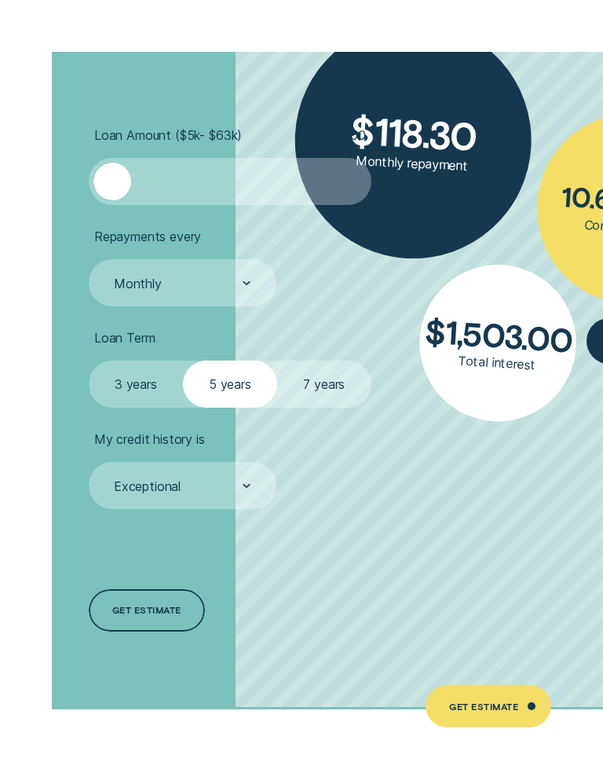
scroll to position [3643, 0]
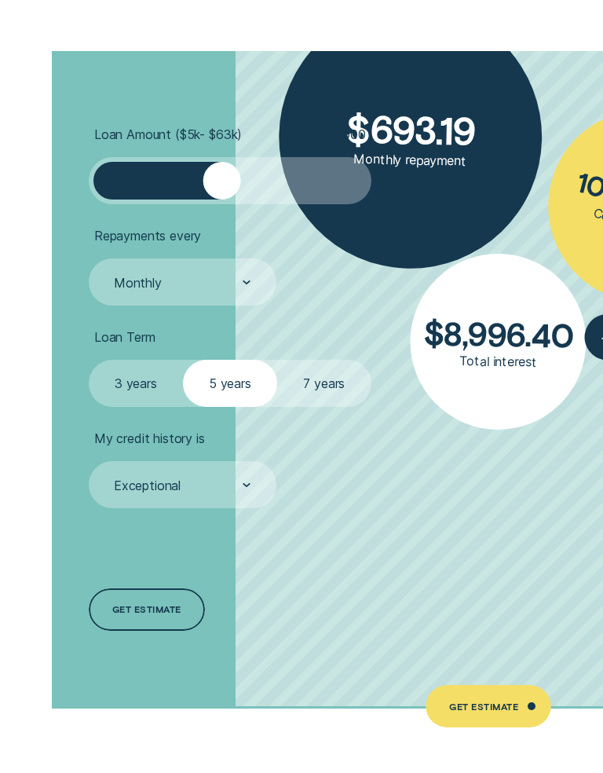
click at [324, 368] on label "7 years" at bounding box center [324, 383] width 94 height 47
click at [277, 360] on input "7 years" at bounding box center [277, 360] width 0 height 0
radio input "true"
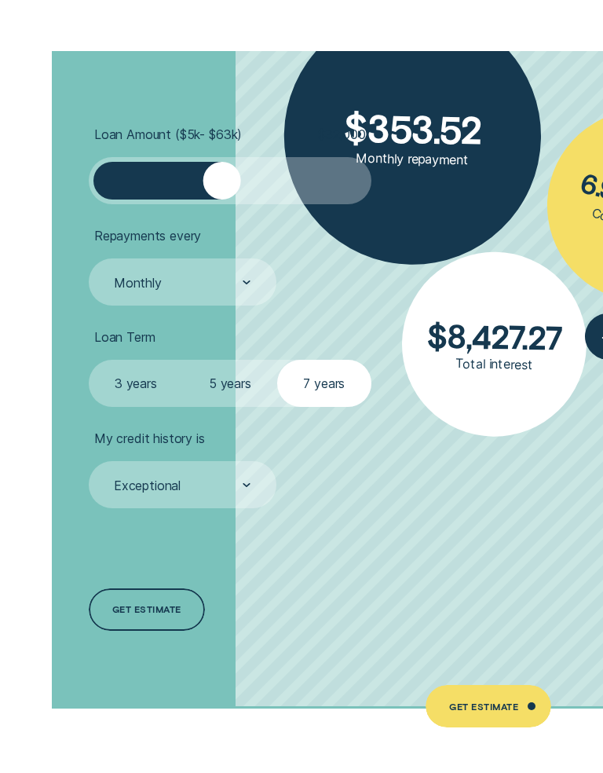
click at [321, 382] on label "7 years" at bounding box center [324, 383] width 94 height 47
click at [277, 360] on input "7 years" at bounding box center [277, 360] width 0 height 0
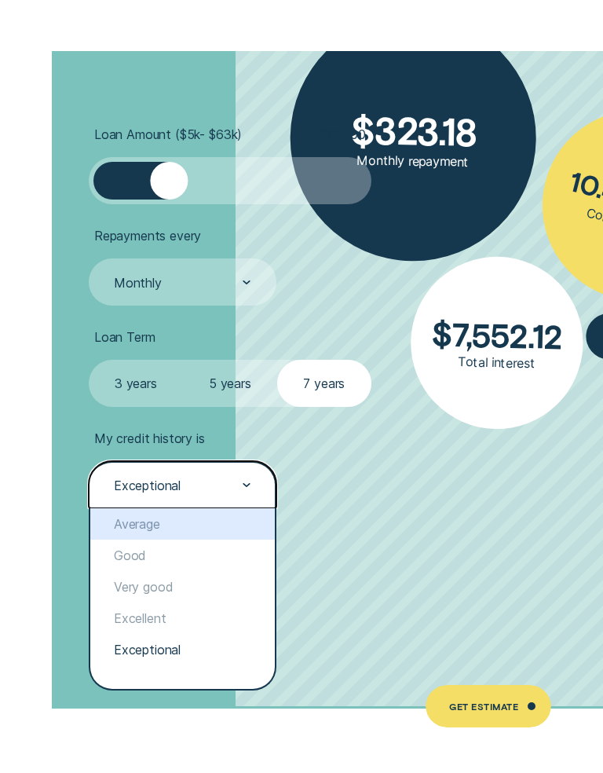
click at [171, 513] on div "Average" at bounding box center [182, 523] width 185 height 31
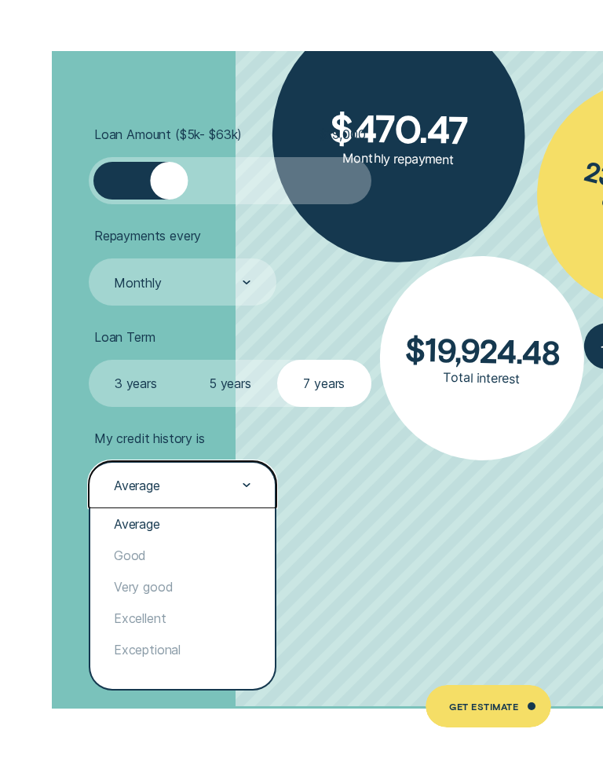
click at [162, 613] on div "Excellent" at bounding box center [182, 618] width 185 height 31
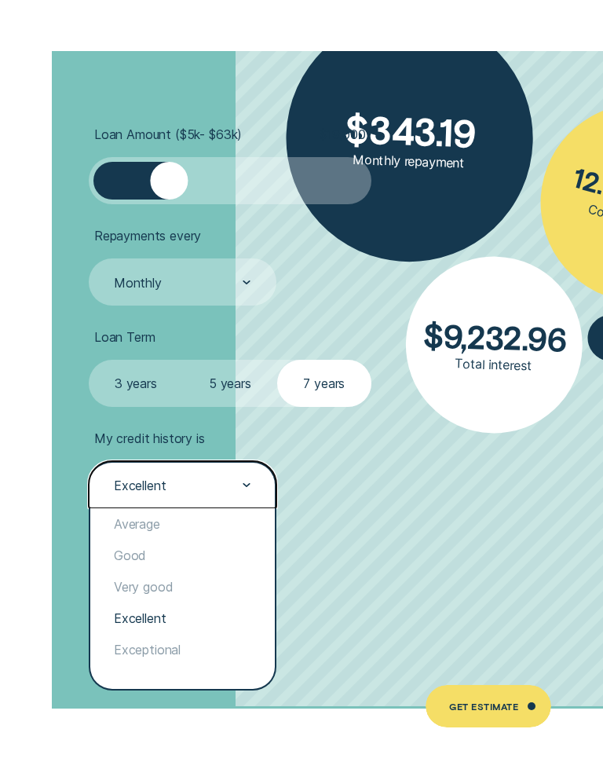
click at [177, 515] on div "Average" at bounding box center [182, 523] width 185 height 31
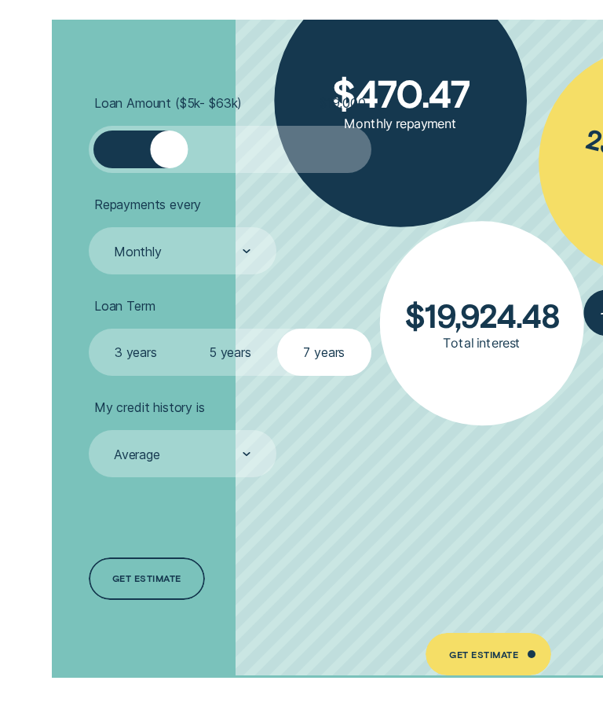
scroll to position [3501, 0]
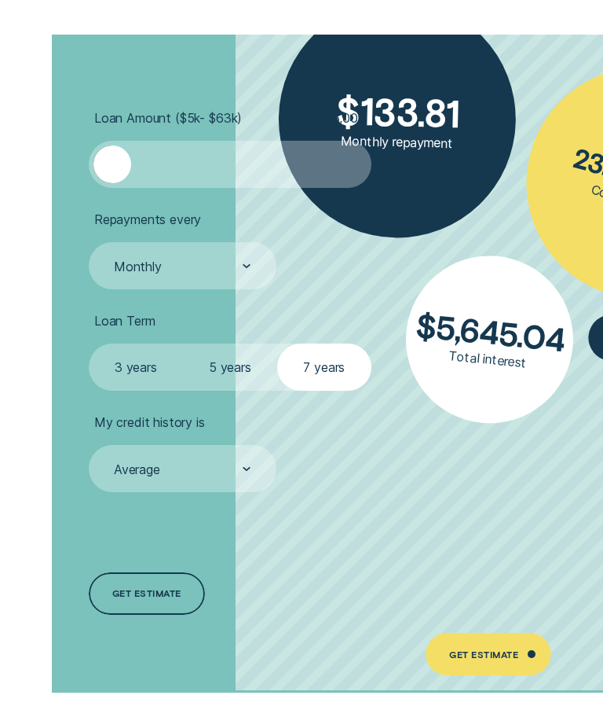
click at [225, 364] on label "5 years" at bounding box center [230, 366] width 94 height 47
click at [183, 343] on input "5 years" at bounding box center [183, 343] width 0 height 0
radio input "true"
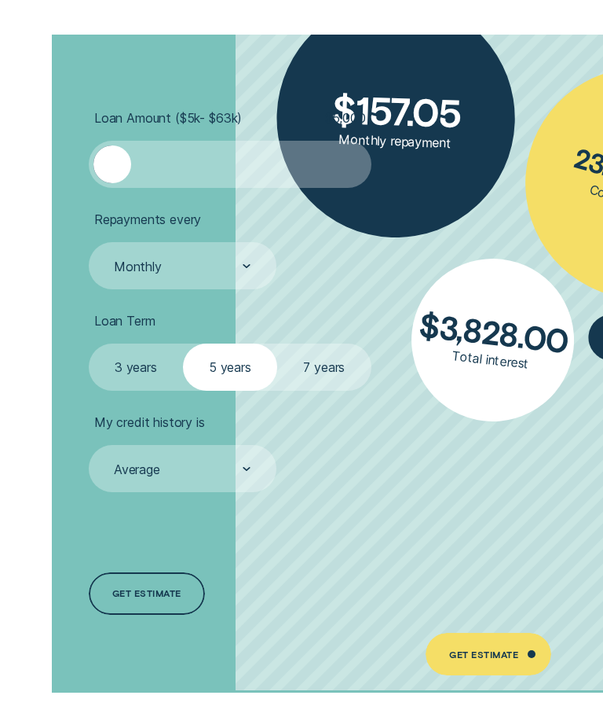
click at [128, 355] on label "3 years" at bounding box center [136, 366] width 94 height 47
click at [89, 343] on input "3 years" at bounding box center [89, 343] width 0 height 0
radio input "true"
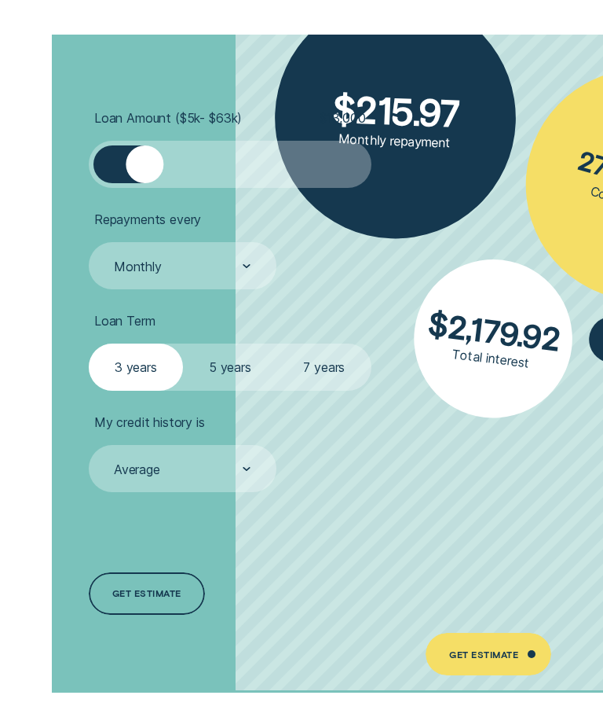
click at [116, 159] on div at bounding box center [230, 164] width 236 height 38
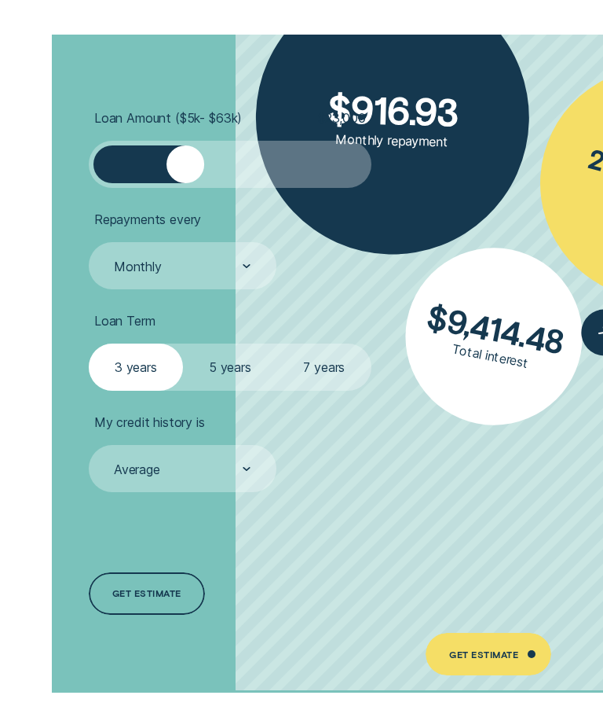
click at [324, 361] on label "7 years" at bounding box center [324, 366] width 94 height 47
click at [277, 343] on input "7 years" at bounding box center [277, 343] width 0 height 0
radio input "true"
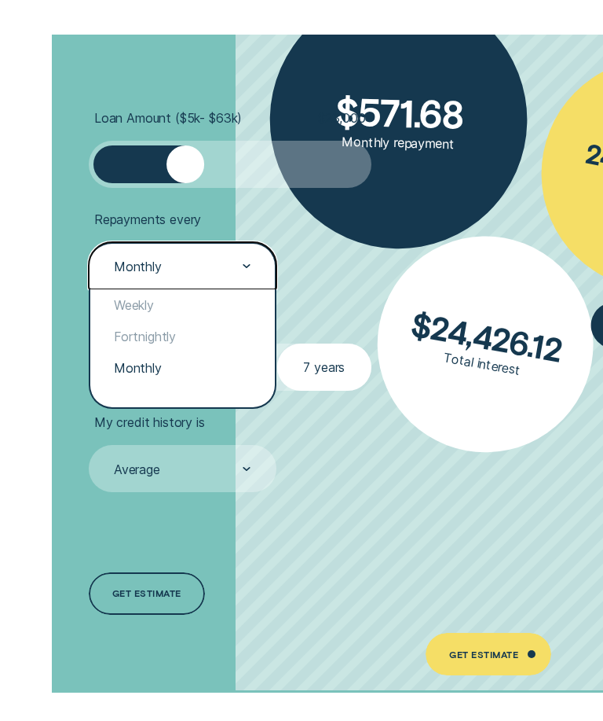
click at [149, 330] on div "Fortnightly" at bounding box center [182, 336] width 185 height 31
